Goal: Task Accomplishment & Management: Complete application form

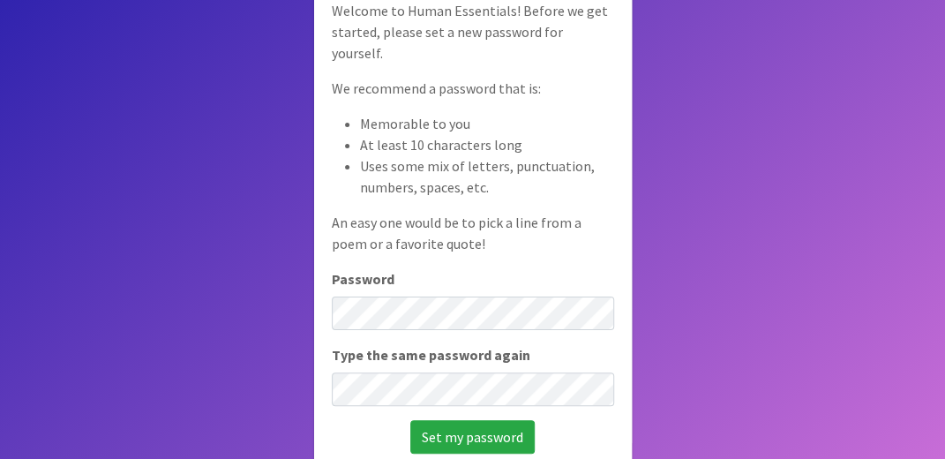
scroll to position [136, 0]
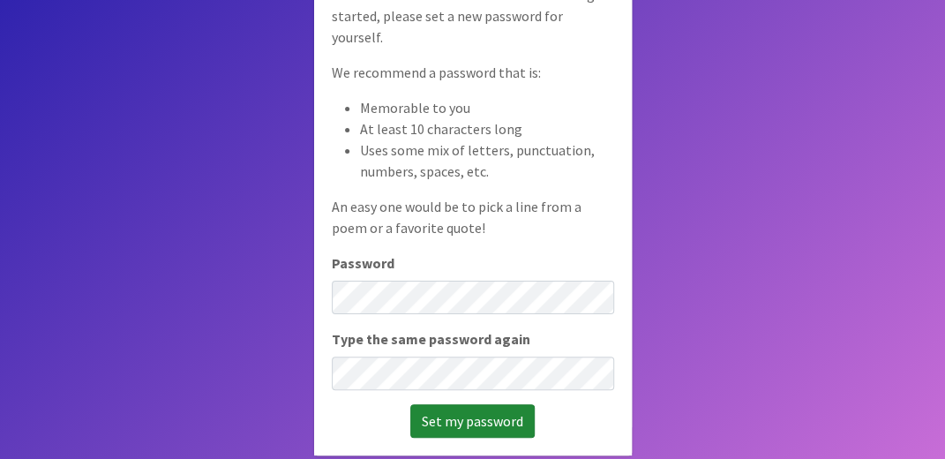
click at [457, 414] on input "Set my password" at bounding box center [472, 421] width 124 height 34
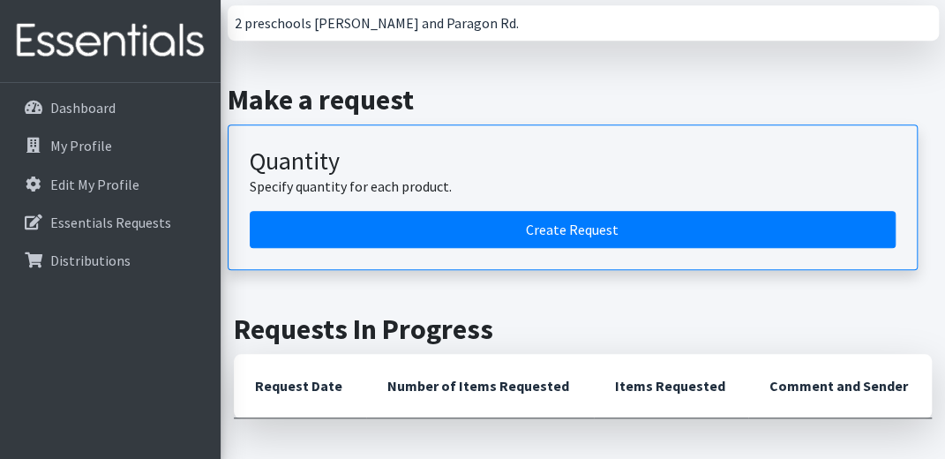
scroll to position [515, 0]
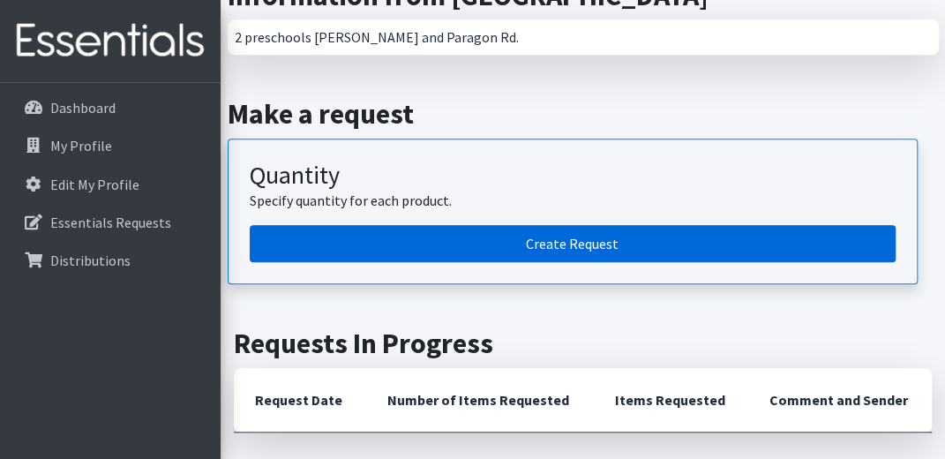
click at [603, 240] on link "Create Request" at bounding box center [573, 243] width 646 height 37
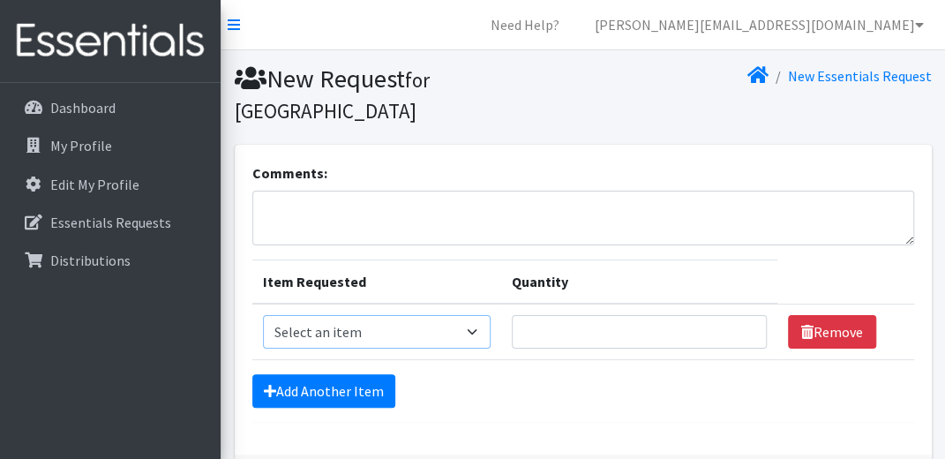
click at [478, 333] on select "Select an item 1 month period supply kit Kids (Newborn) Kids (Size 1) Kids (Siz…" at bounding box center [377, 332] width 228 height 34
select select "15071"
click at [263, 315] on select "Select an item 1 month period supply kit Kids (Newborn) Kids (Size 1) Kids (Siz…" at bounding box center [377, 332] width 228 height 34
click at [584, 333] on input "Quantity" at bounding box center [639, 332] width 255 height 34
type input "1"
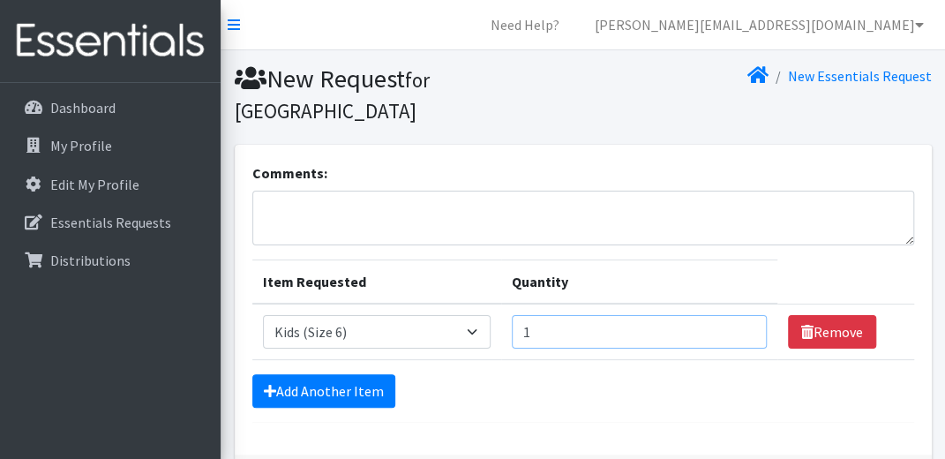
click at [743, 335] on input "1" at bounding box center [639, 332] width 255 height 34
type input "50"
click at [291, 391] on link "Add Another Item" at bounding box center [323, 391] width 143 height 34
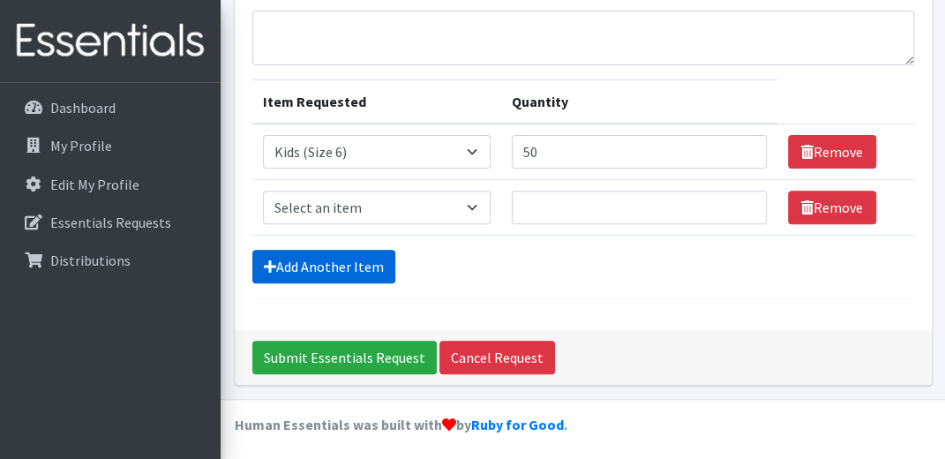
scroll to position [183, 0]
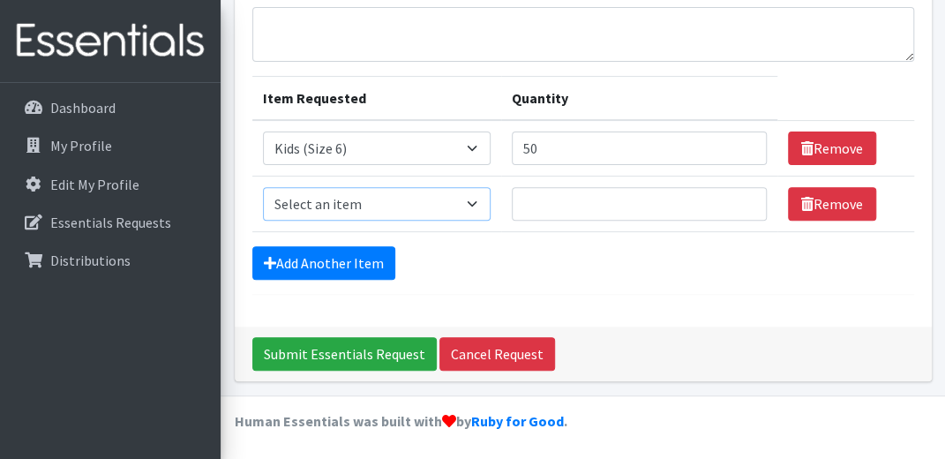
click at [468, 204] on select "Select an item 1 month period supply kit Kids (Newborn) Kids (Size 1) Kids (Siz…" at bounding box center [377, 204] width 228 height 34
select select "15043"
click at [263, 187] on select "Select an item 1 month period supply kit Kids (Newborn) Kids (Size 1) Kids (Siz…" at bounding box center [377, 204] width 228 height 34
type input "1"
click at [742, 197] on input "1" at bounding box center [639, 204] width 255 height 34
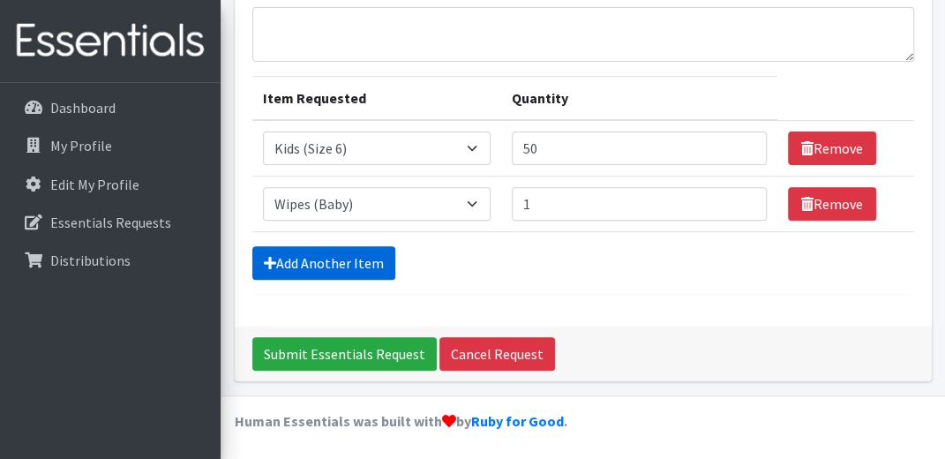
click at [297, 264] on link "Add Another Item" at bounding box center [323, 263] width 143 height 34
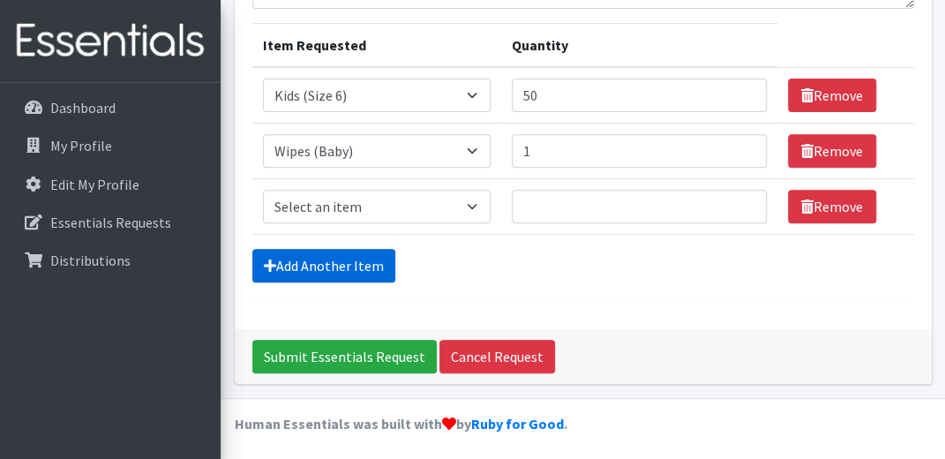
scroll to position [238, 0]
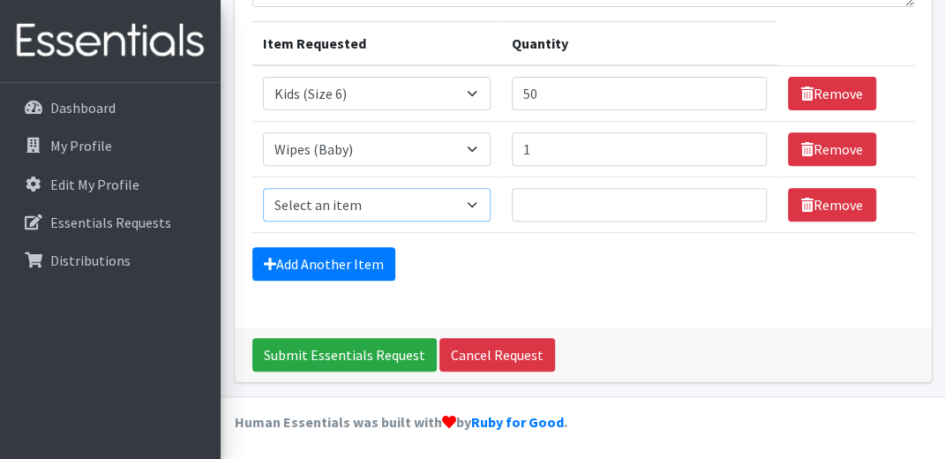
click at [477, 209] on select "Select an item 1 month period supply kit Kids (Newborn) Kids (Size 1) Kids (Siz…" at bounding box center [377, 205] width 228 height 34
click at [471, 209] on select "Select an item 1 month period supply kit Kids (Newborn) Kids (Size 1) Kids (Siz…" at bounding box center [377, 205] width 228 height 34
